Goal: Task Accomplishment & Management: Use online tool/utility

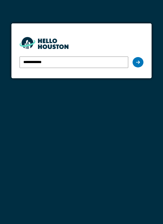
click at [141, 64] on div at bounding box center [138, 62] width 11 height 10
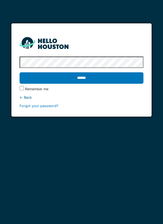
click at [96, 79] on input "******" at bounding box center [82, 77] width 124 height 11
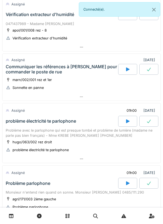
scroll to position [283, 0]
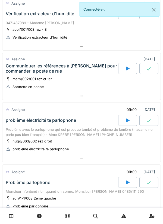
click at [46, 68] on div "Communiquer les références à [PERSON_NAME] pour commander le poste de rue" at bounding box center [61, 68] width 111 height 10
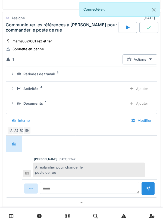
scroll to position [335, 0]
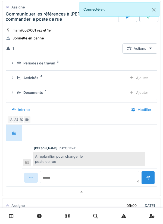
click at [30, 79] on div "Activités" at bounding box center [30, 77] width 15 height 5
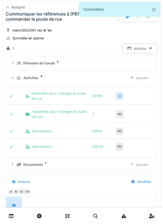
click at [34, 78] on div "Activités" at bounding box center [30, 77] width 15 height 5
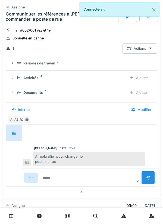
click at [43, 64] on div "Périodes de travail" at bounding box center [38, 63] width 31 height 5
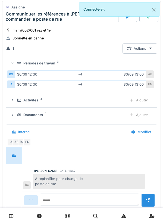
click at [44, 59] on summary "Périodes de travail 2" at bounding box center [81, 63] width 147 height 10
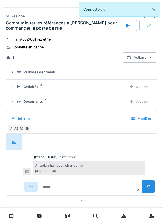
scroll to position [323, 0]
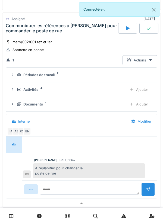
click at [45, 40] on div "marn/002/001 rez et 1er" at bounding box center [31, 41] width 39 height 5
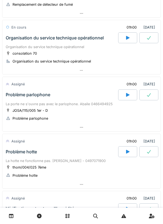
scroll to position [395, 0]
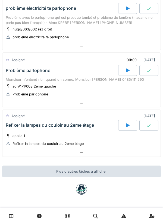
click at [42, 128] on div "Refixer la lampes du couloir au 2eme étage" at bounding box center [62, 125] width 114 height 11
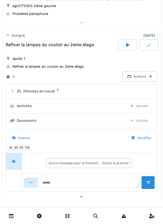
scroll to position [483, 0]
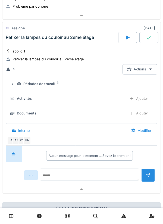
click at [30, 83] on div "Périodes de travail" at bounding box center [38, 83] width 31 height 5
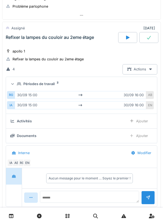
click at [30, 83] on div "Périodes de travail" at bounding box center [38, 83] width 31 height 5
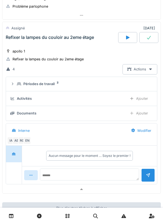
click at [36, 53] on div "apollo 1 Refixer la lampes du couloir au 2eme étage" at bounding box center [82, 55] width 152 height 14
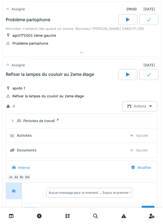
scroll to position [445, 0]
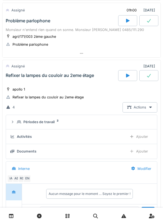
click at [39, 80] on div "Refixer la lampes du couloir au 2eme étage" at bounding box center [62, 75] width 114 height 11
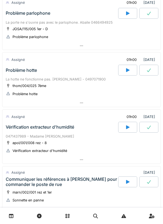
scroll to position [0, 0]
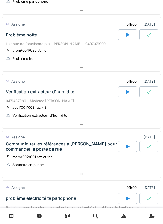
scroll to position [206, 0]
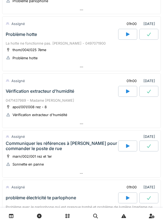
click at [67, 87] on div "Vérification extracteur d'humidité" at bounding box center [62, 91] width 114 height 11
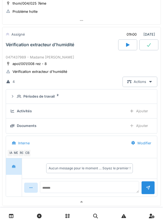
scroll to position [257, 0]
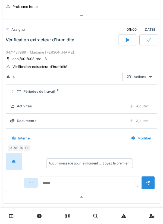
click at [50, 87] on summary "Périodes de travail 2" at bounding box center [81, 92] width 147 height 10
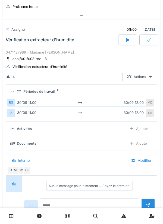
click at [53, 89] on div "Périodes de travail" at bounding box center [38, 91] width 31 height 5
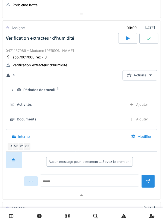
scroll to position [257, 0]
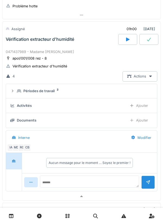
click at [80, 43] on div "Vérification extracteur d'humidité" at bounding box center [62, 39] width 114 height 11
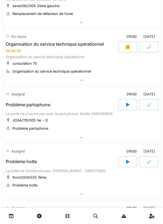
scroll to position [0, 0]
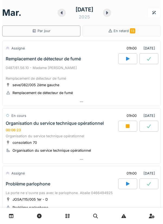
click at [24, 122] on div "Organisation du service technique opérationnel" at bounding box center [55, 123] width 98 height 5
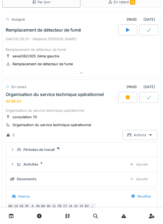
scroll to position [86, 0]
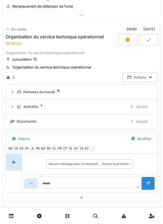
click at [17, 102] on div "Activités 3 Ajouter" at bounding box center [81, 107] width 142 height 10
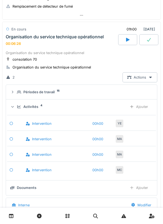
click at [16, 102] on div "Activités 4 Ajouter" at bounding box center [81, 107] width 142 height 10
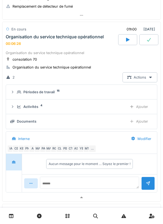
click at [17, 92] on div "Périodes de travail 15" at bounding box center [81, 91] width 142 height 5
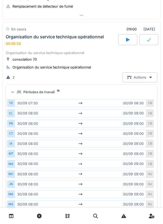
click at [15, 95] on summary "Périodes de travail 15" at bounding box center [81, 92] width 147 height 10
